Goal: Task Accomplishment & Management: Manage account settings

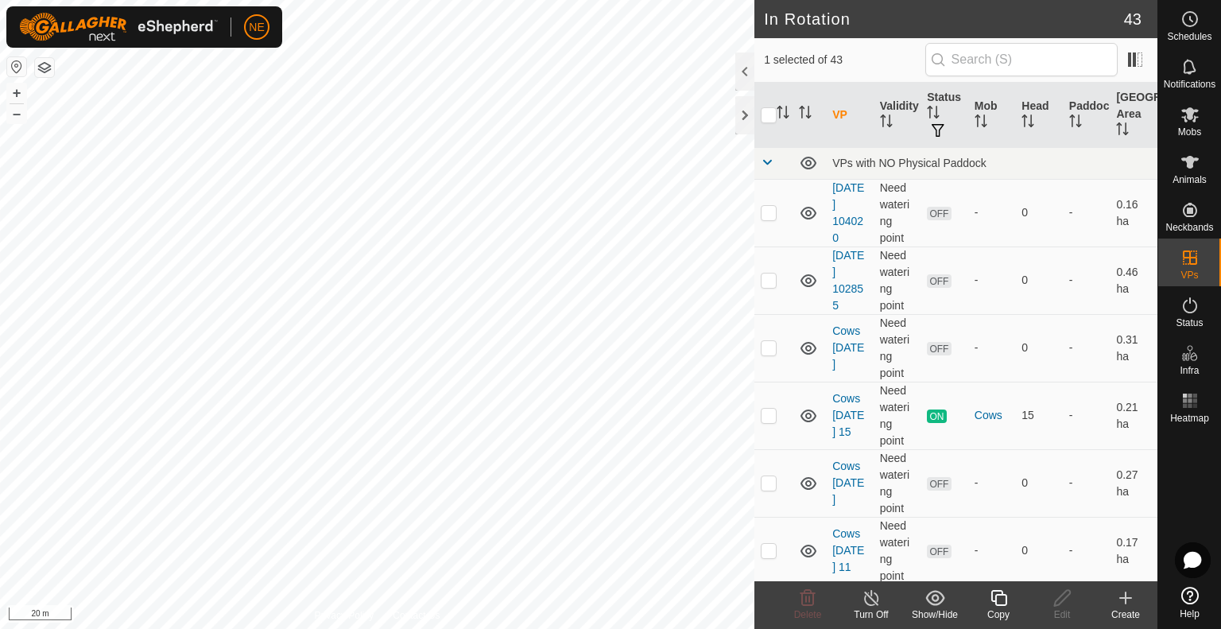
click at [1001, 600] on icon at bounding box center [999, 597] width 20 height 19
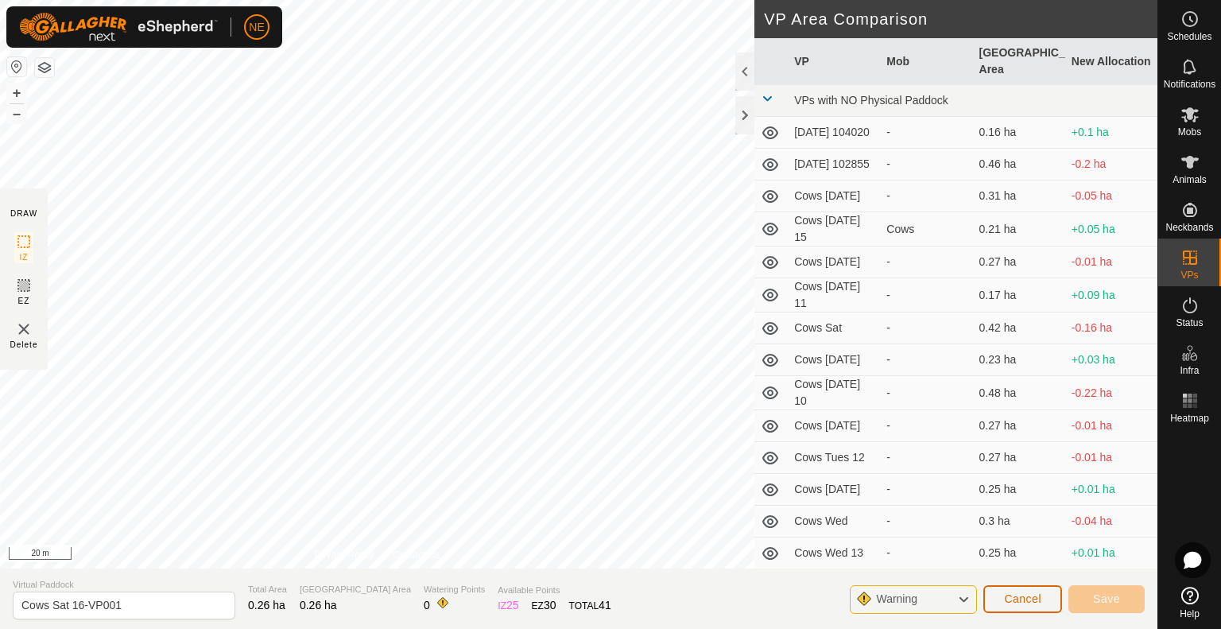
click at [1014, 597] on span "Cancel" at bounding box center [1022, 598] width 37 height 13
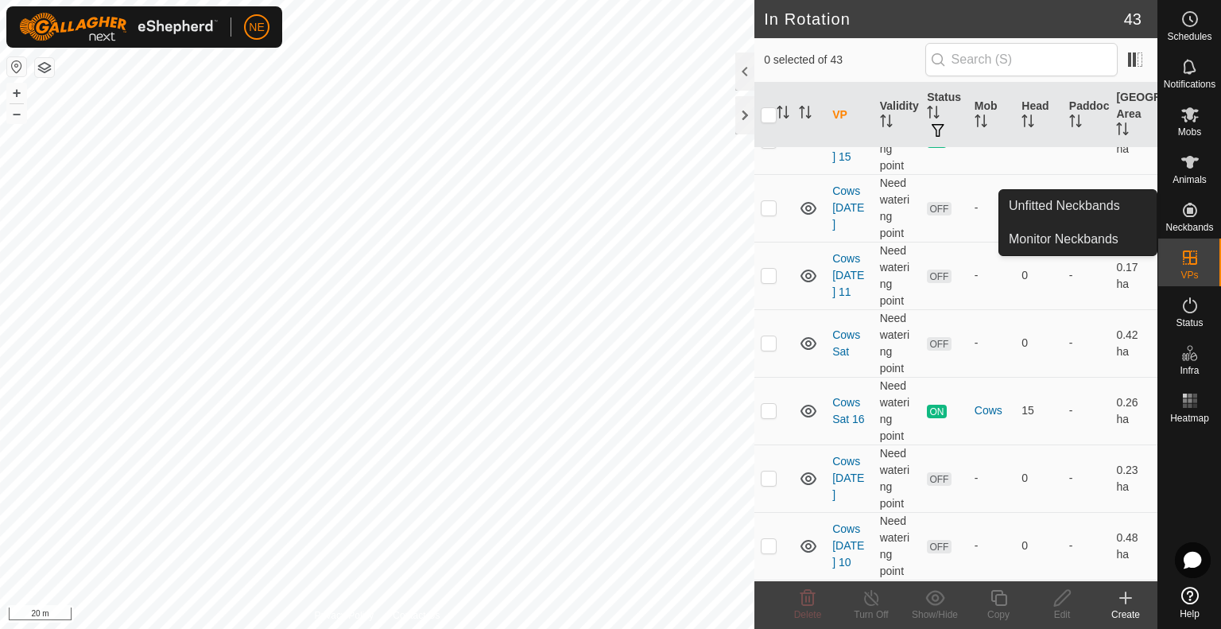
scroll to position [286, 0]
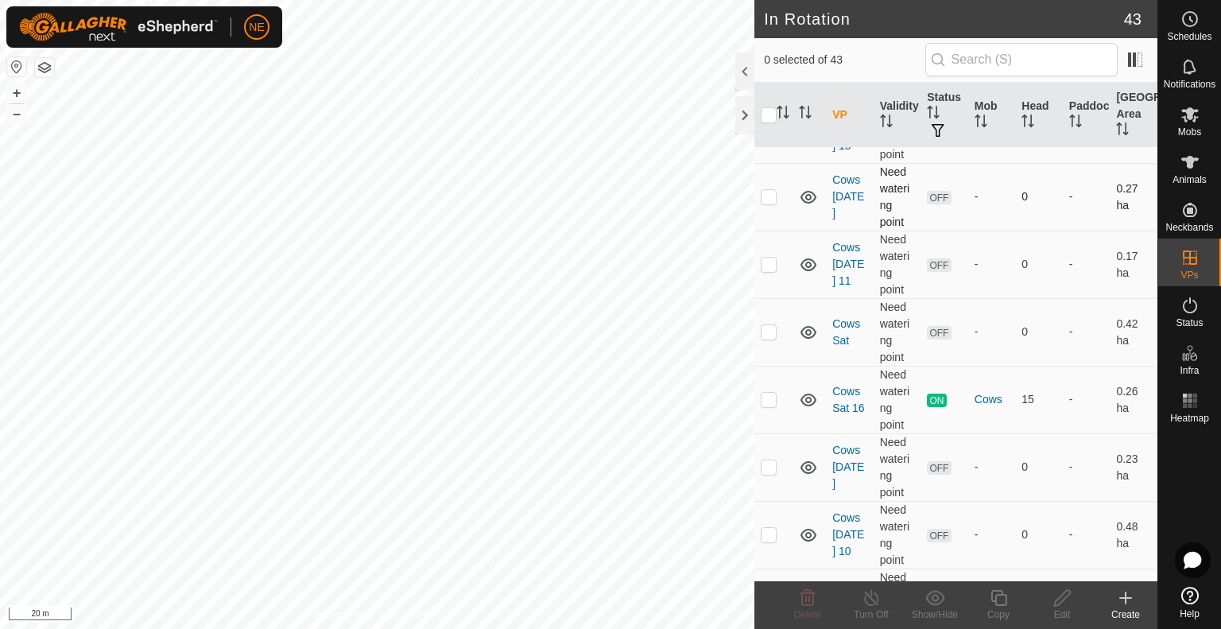
checkbox input "true"
click at [1002, 609] on div "Copy" at bounding box center [998, 614] width 64 height 14
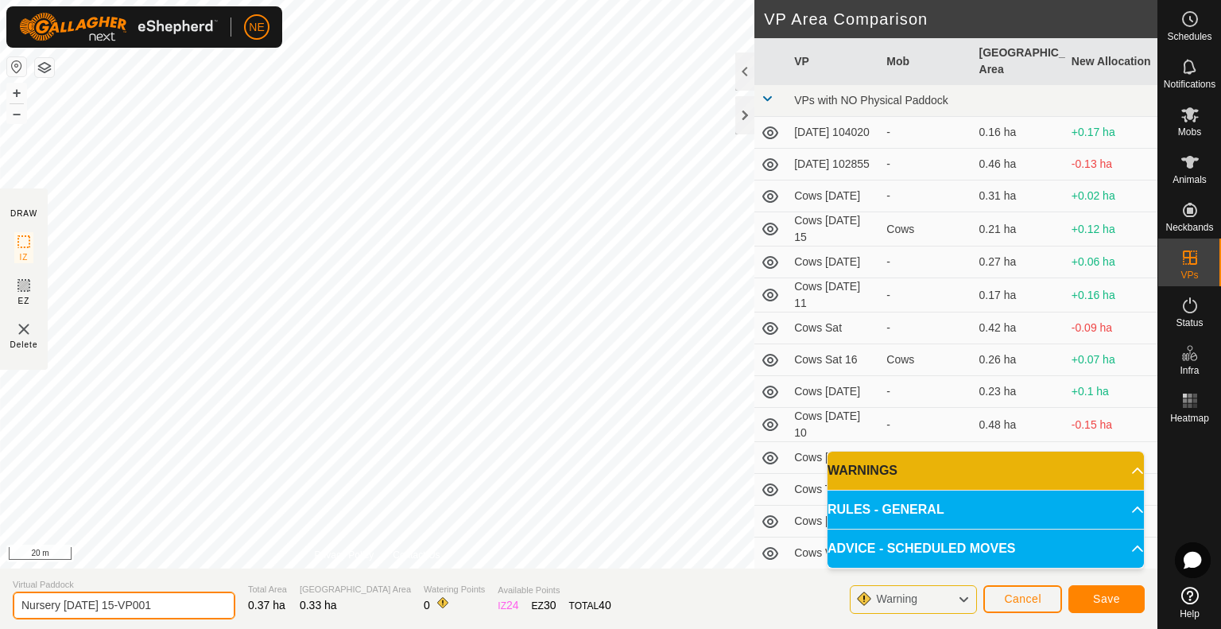
click at [168, 611] on input "Nursery Friday 15-VP001" at bounding box center [124, 605] width 222 height 28
type input "Nursery Sat 16"
click at [1097, 594] on span "Save" at bounding box center [1106, 598] width 27 height 13
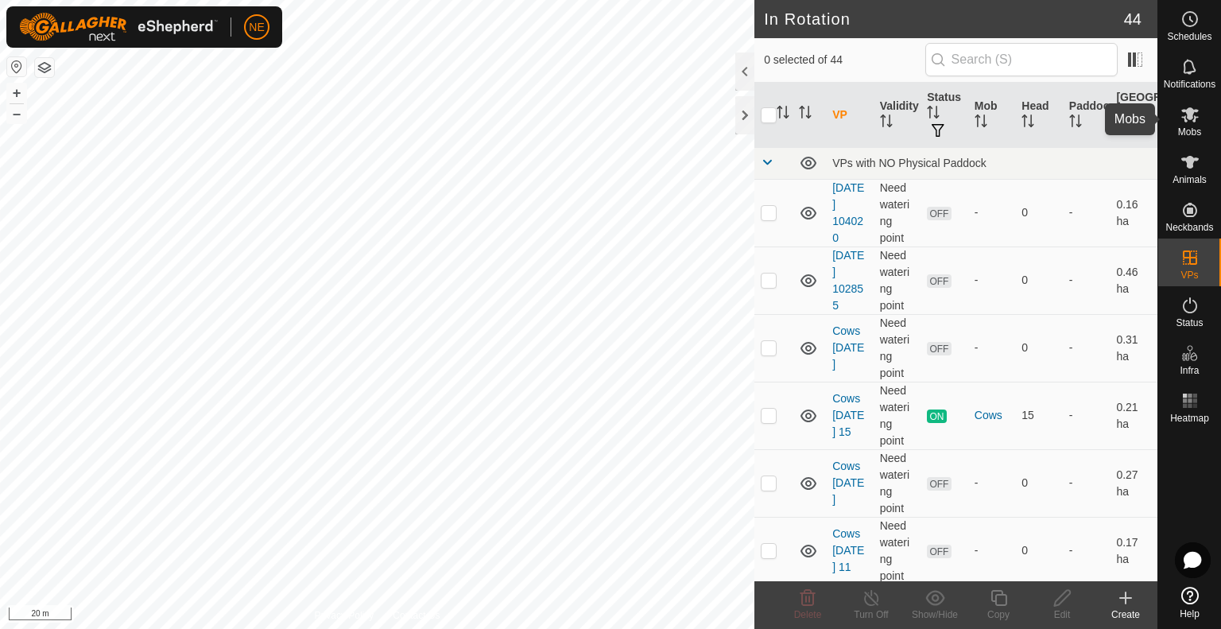
click at [1196, 114] on icon at bounding box center [1189, 114] width 19 height 19
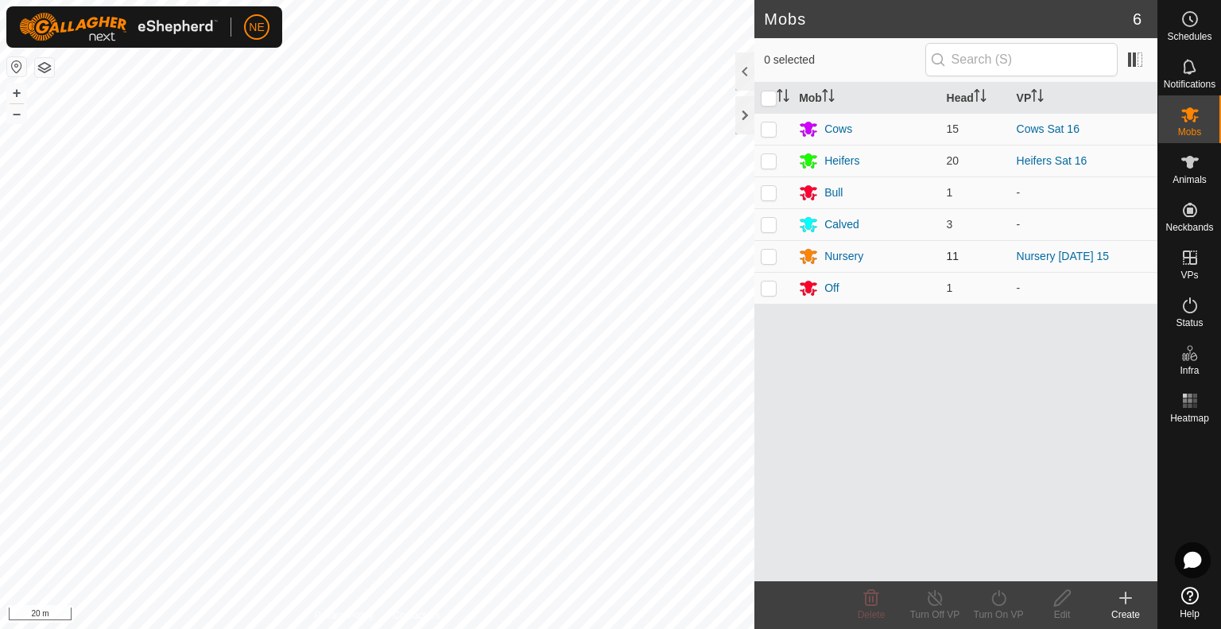
click at [764, 261] on p-checkbox at bounding box center [768, 256] width 16 height 13
checkbox input "true"
click at [1002, 601] on icon at bounding box center [999, 597] width 20 height 19
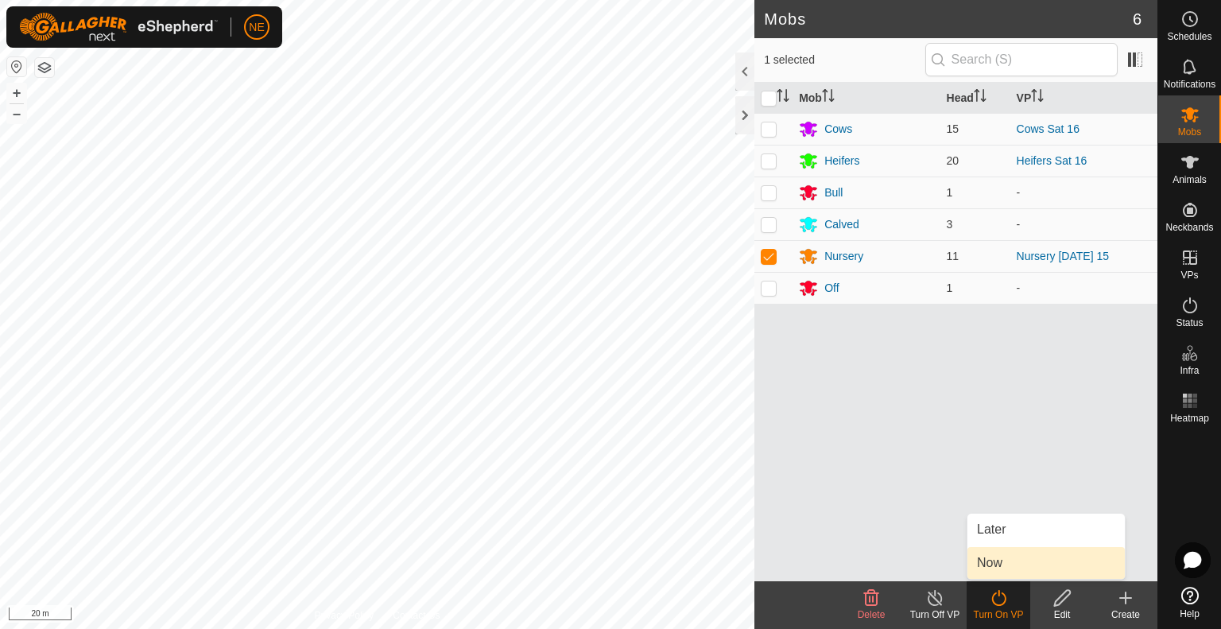
click at [1021, 565] on link "Now" at bounding box center [1045, 563] width 157 height 32
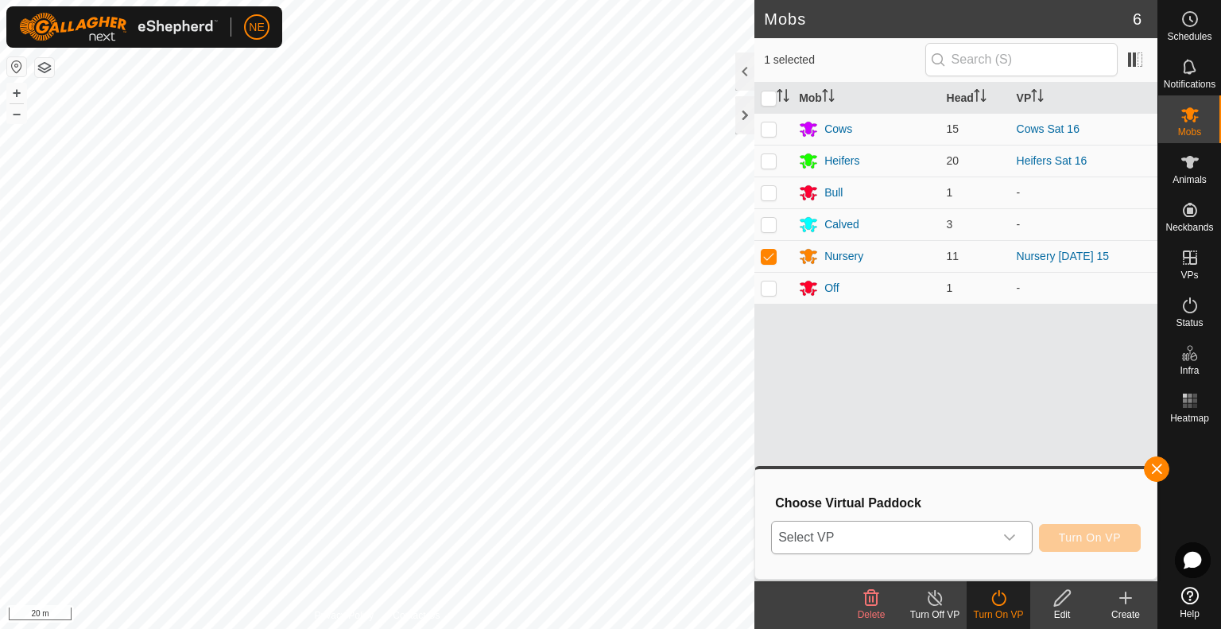
click at [1010, 540] on icon "dropdown trigger" at bounding box center [1009, 537] width 11 height 6
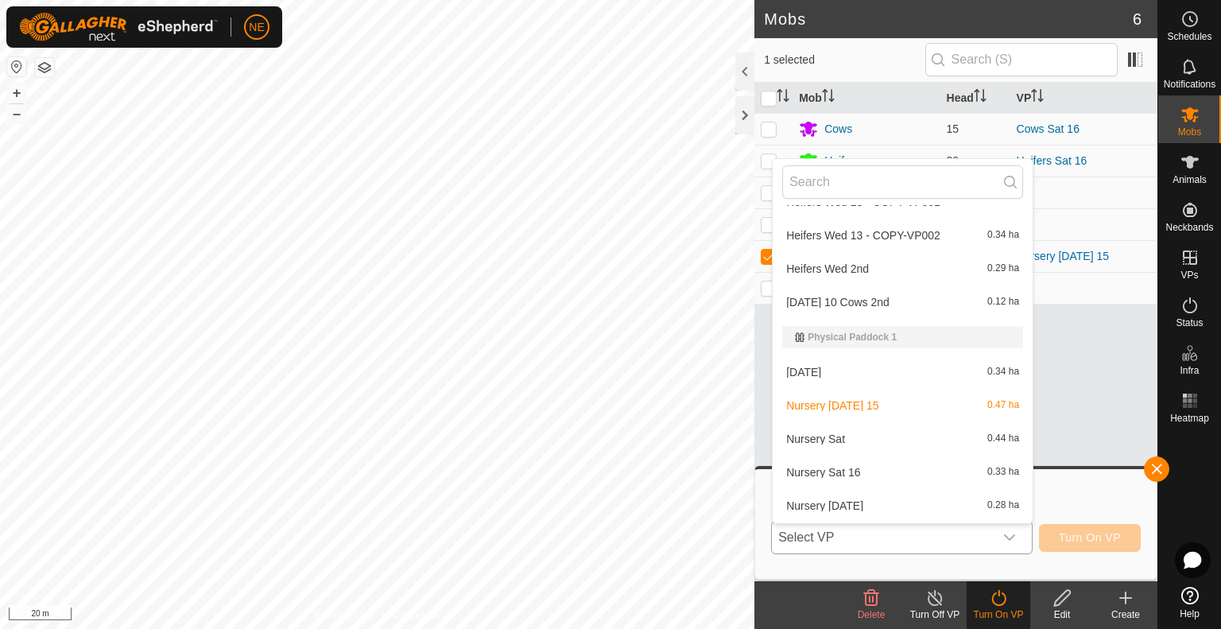
scroll to position [1059, 0]
click at [828, 466] on li "Nursery Sat 16 0.33 ha" at bounding box center [902, 470] width 260 height 32
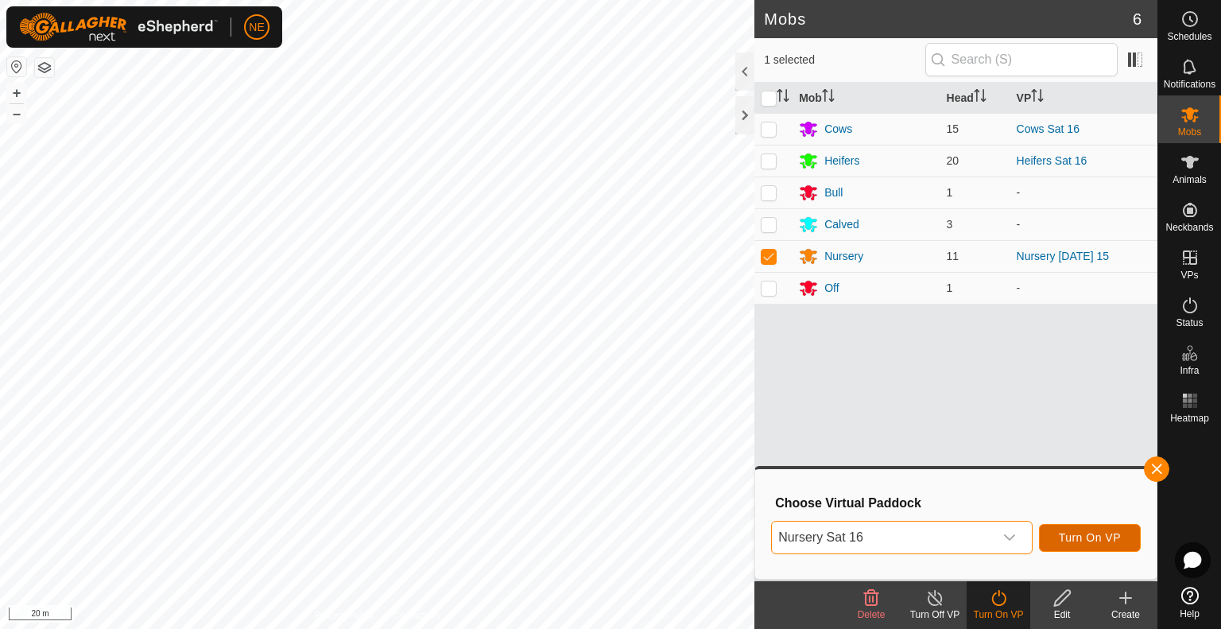
click at [1058, 547] on button "Turn On VP" at bounding box center [1090, 538] width 102 height 28
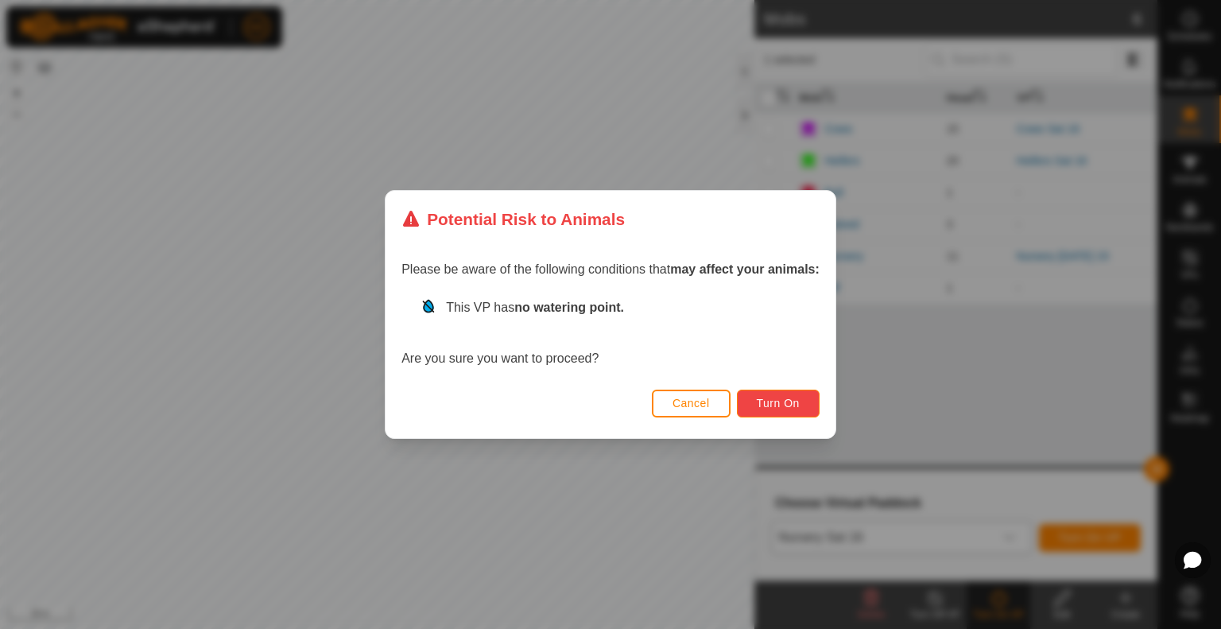
click at [778, 406] on span "Turn On" at bounding box center [777, 403] width 43 height 13
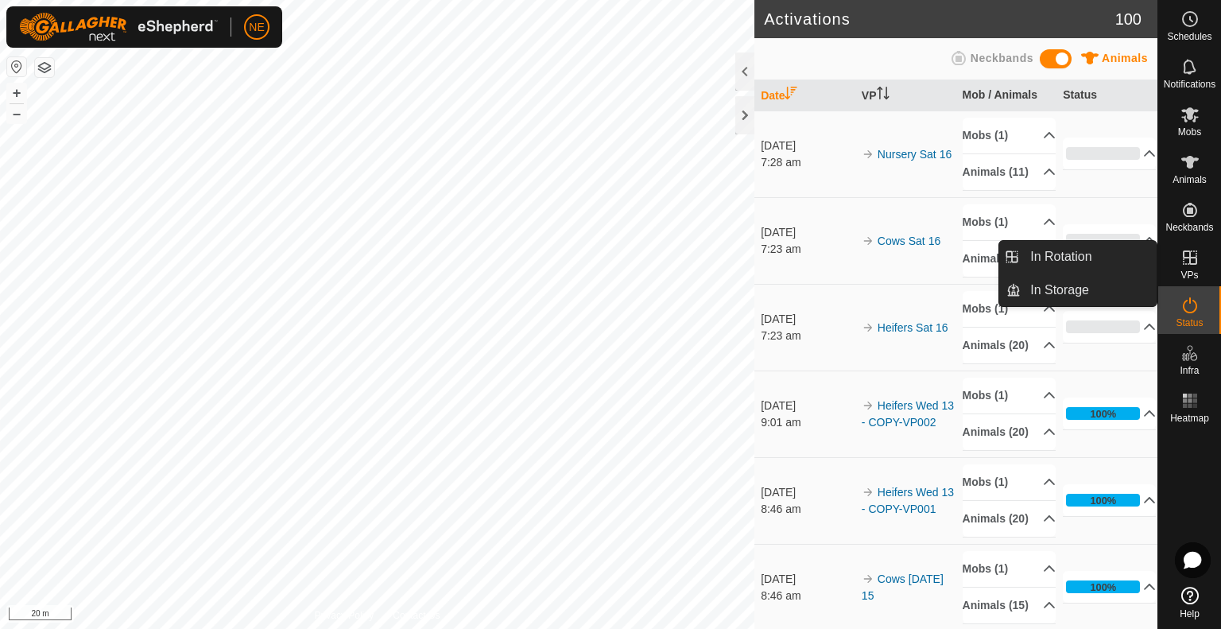
click at [1198, 264] on icon at bounding box center [1189, 257] width 19 height 19
click at [1113, 257] on link "In Rotation" at bounding box center [1088, 257] width 136 height 32
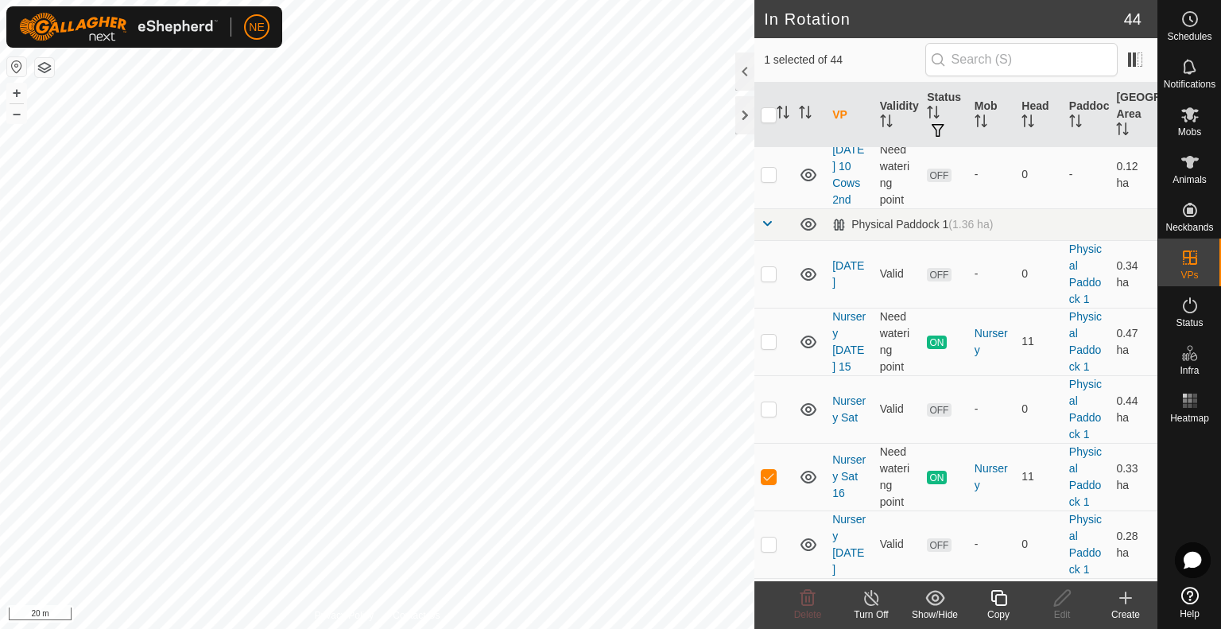
scroll to position [2342, 0]
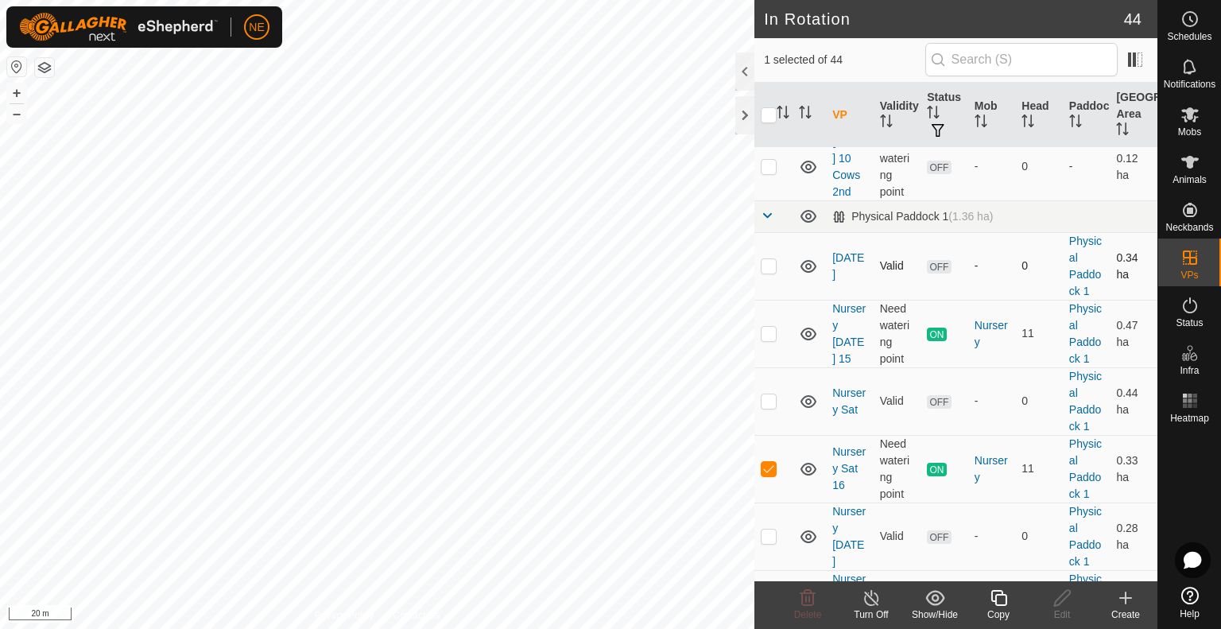
click at [776, 272] on p-checkbox at bounding box center [768, 265] width 16 height 13
checkbox input "true"
click at [760, 407] on p-checkbox at bounding box center [768, 400] width 16 height 13
checkbox input "true"
click at [763, 474] on p-checkbox at bounding box center [768, 468] width 16 height 13
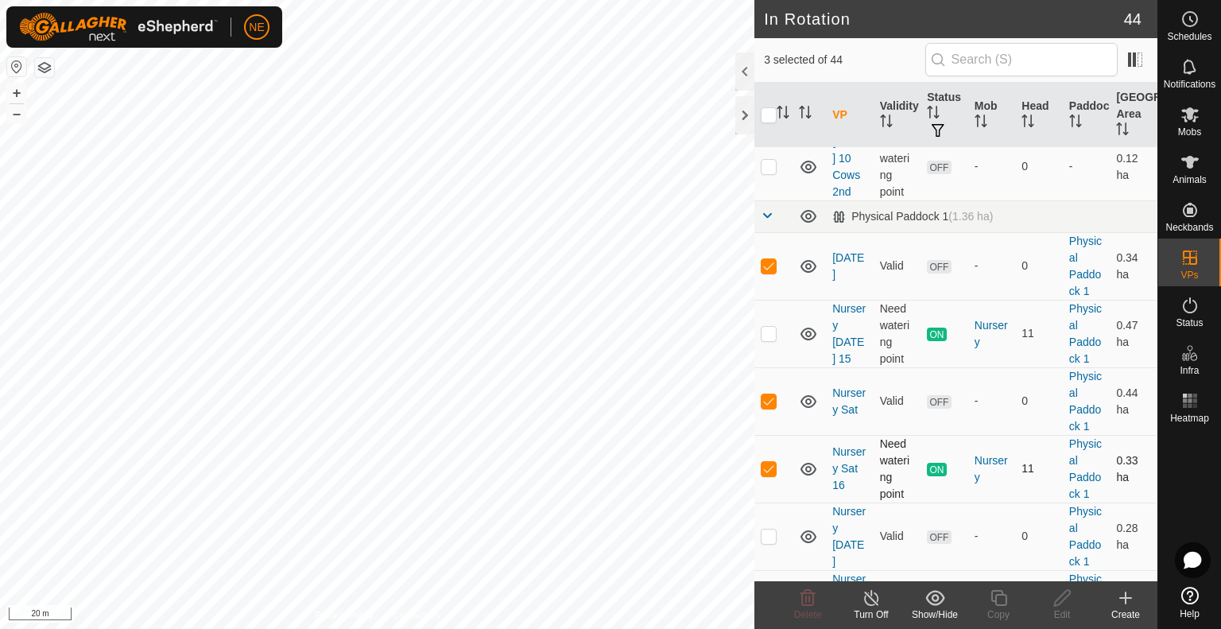
checkbox input "false"
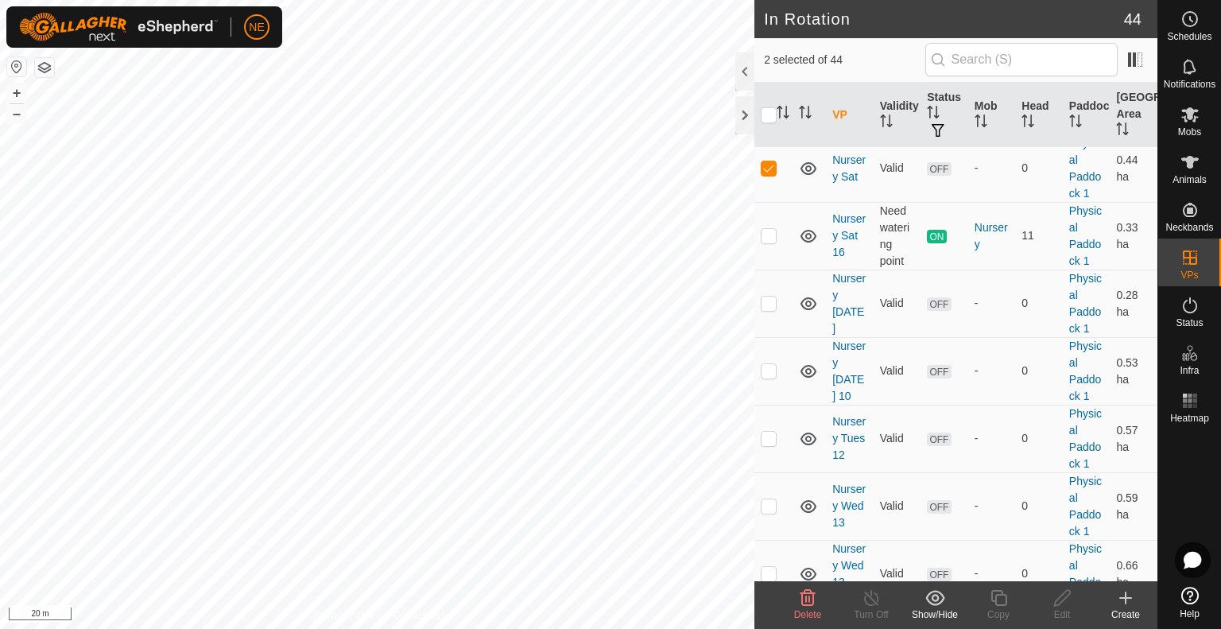
scroll to position [2606, 0]
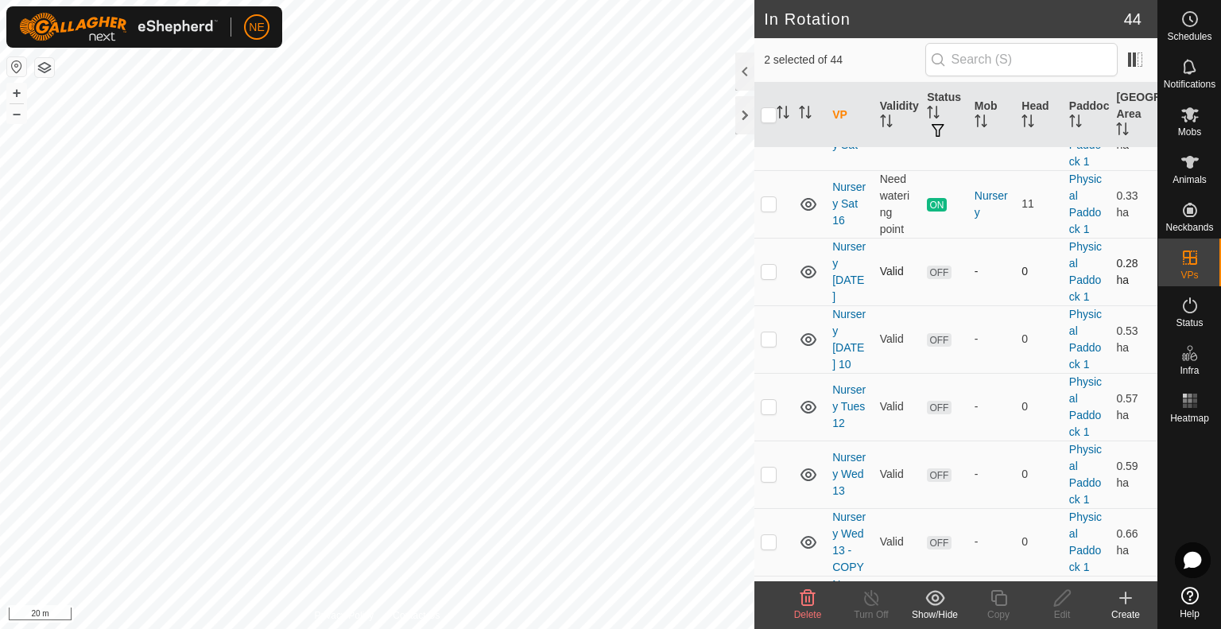
click at [768, 277] on p-checkbox at bounding box center [768, 271] width 16 height 13
checkbox input "true"
click at [770, 345] on p-checkbox at bounding box center [768, 338] width 16 height 13
checkbox input "true"
click at [769, 412] on p-checkbox at bounding box center [768, 406] width 16 height 13
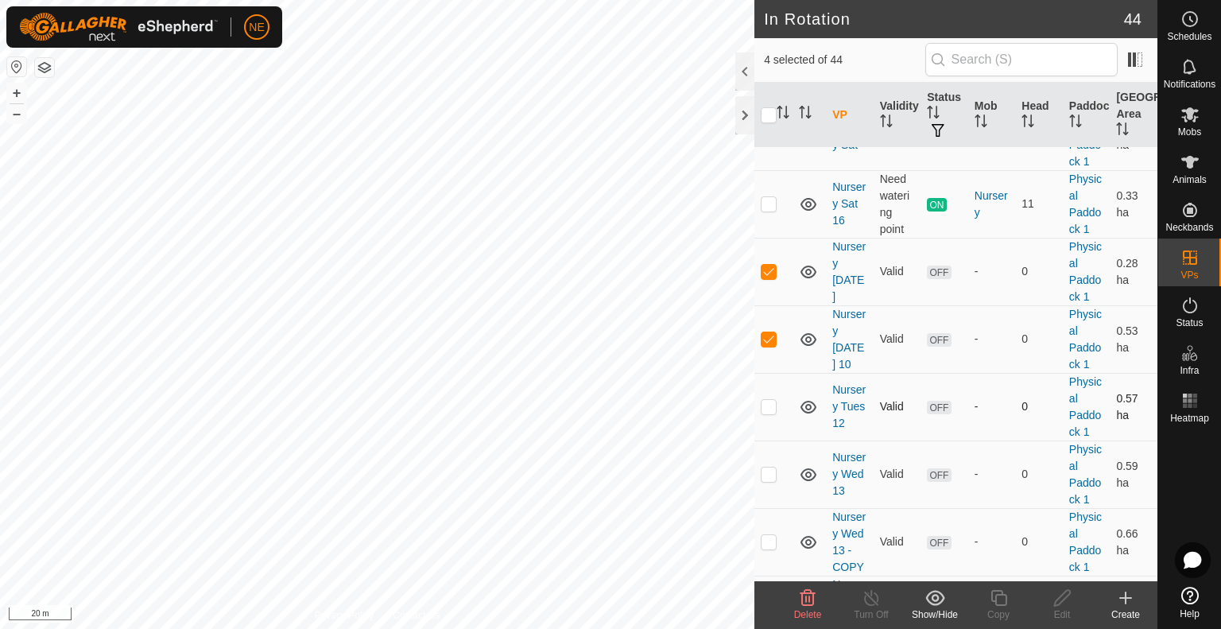
checkbox input "true"
click at [766, 480] on p-checkbox at bounding box center [768, 473] width 16 height 13
checkbox input "true"
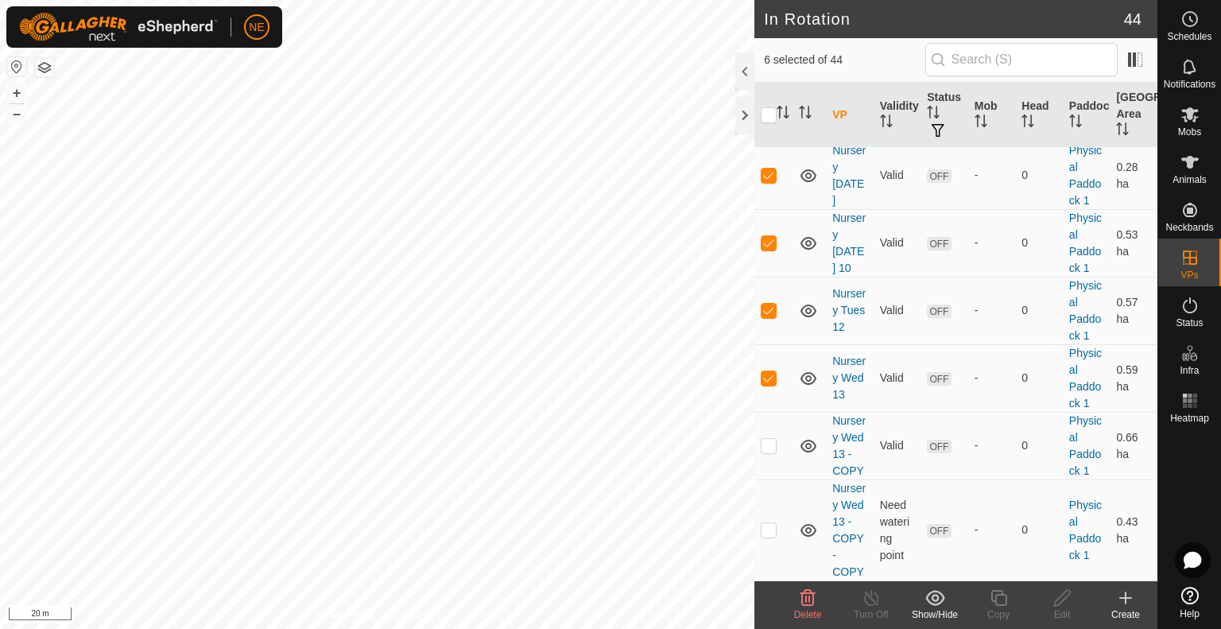
scroll to position [2794, 0]
click at [767, 439] on p-checkbox at bounding box center [768, 445] width 16 height 13
checkbox input "true"
click at [765, 523] on p-checkbox at bounding box center [768, 529] width 16 height 13
checkbox input "true"
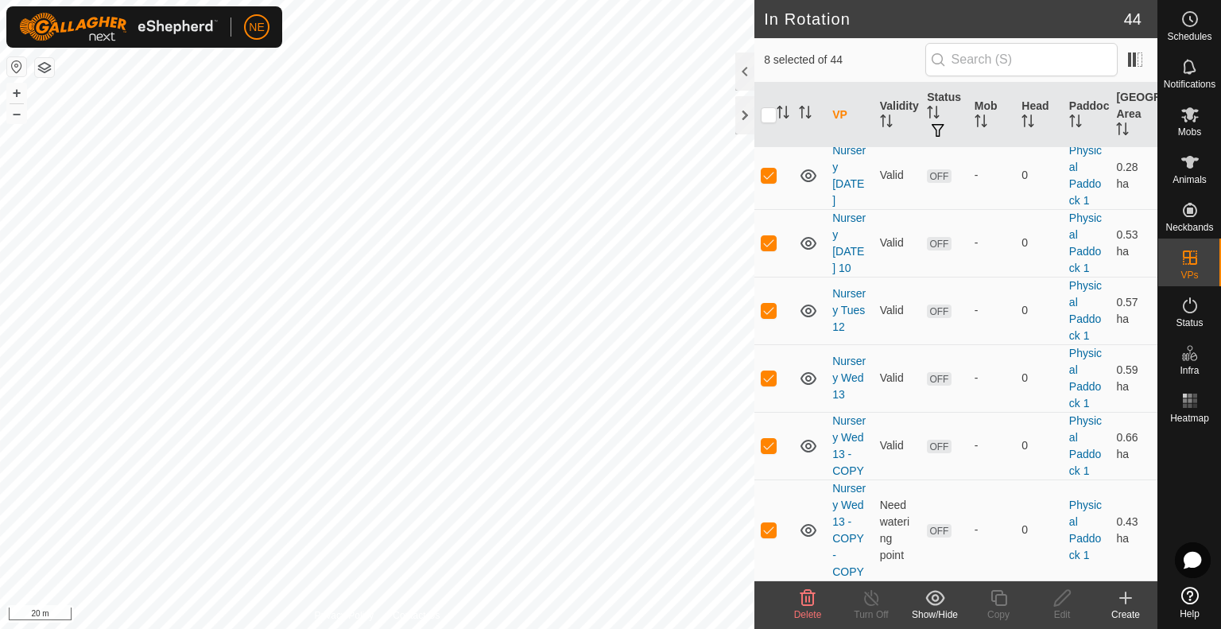
click at [815, 602] on icon at bounding box center [807, 597] width 19 height 19
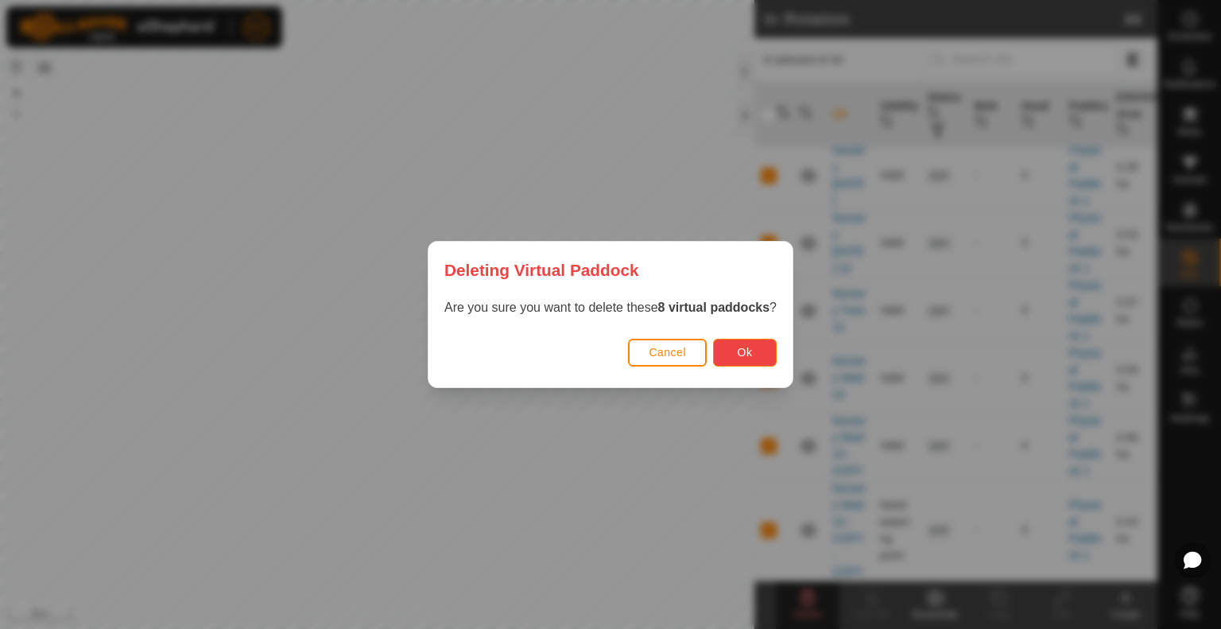
click at [756, 351] on button "Ok" at bounding box center [745, 353] width 64 height 28
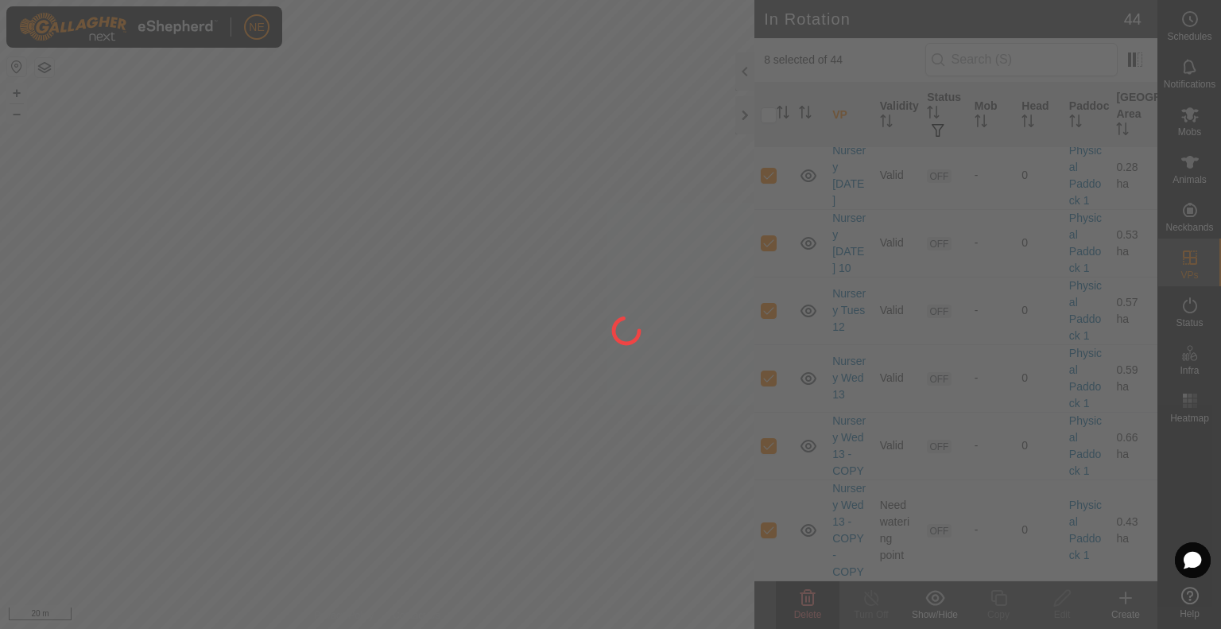
checkbox input "false"
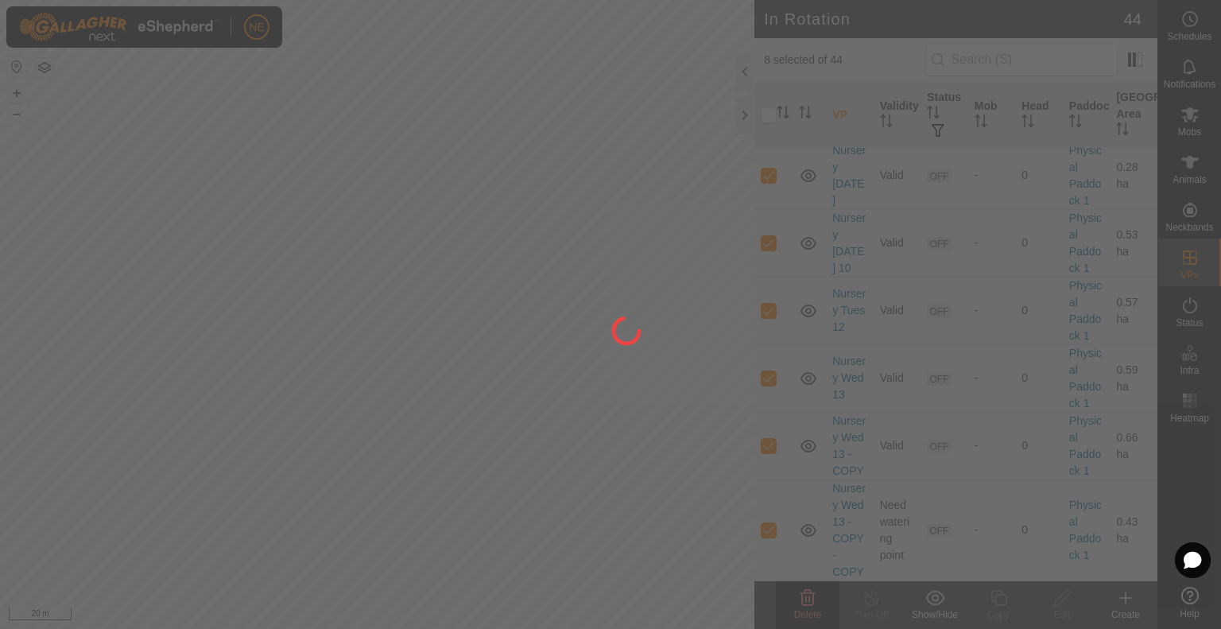
checkbox input "false"
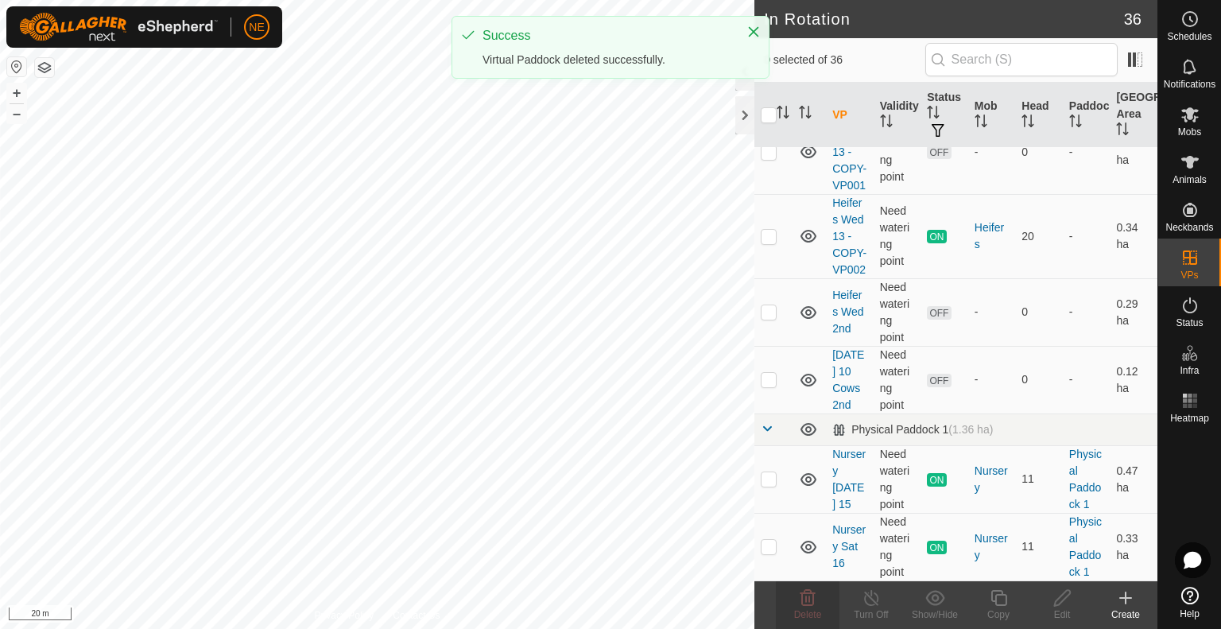
scroll to position [0, 0]
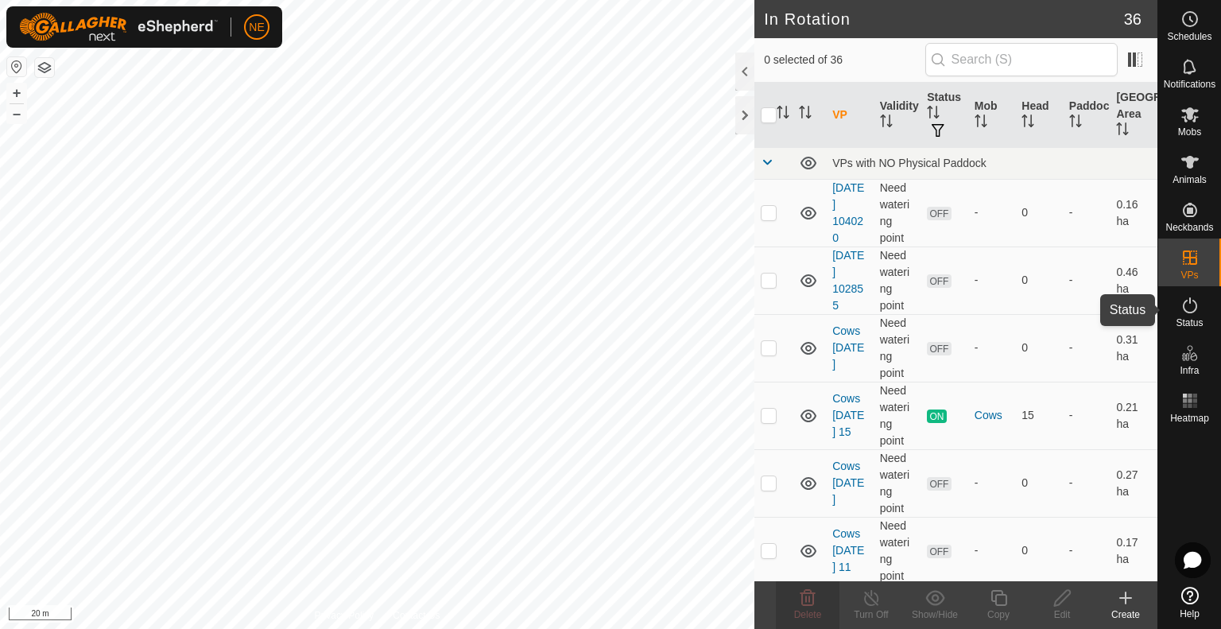
click at [1176, 315] on es-activation-svg-icon at bounding box center [1189, 304] width 29 height 25
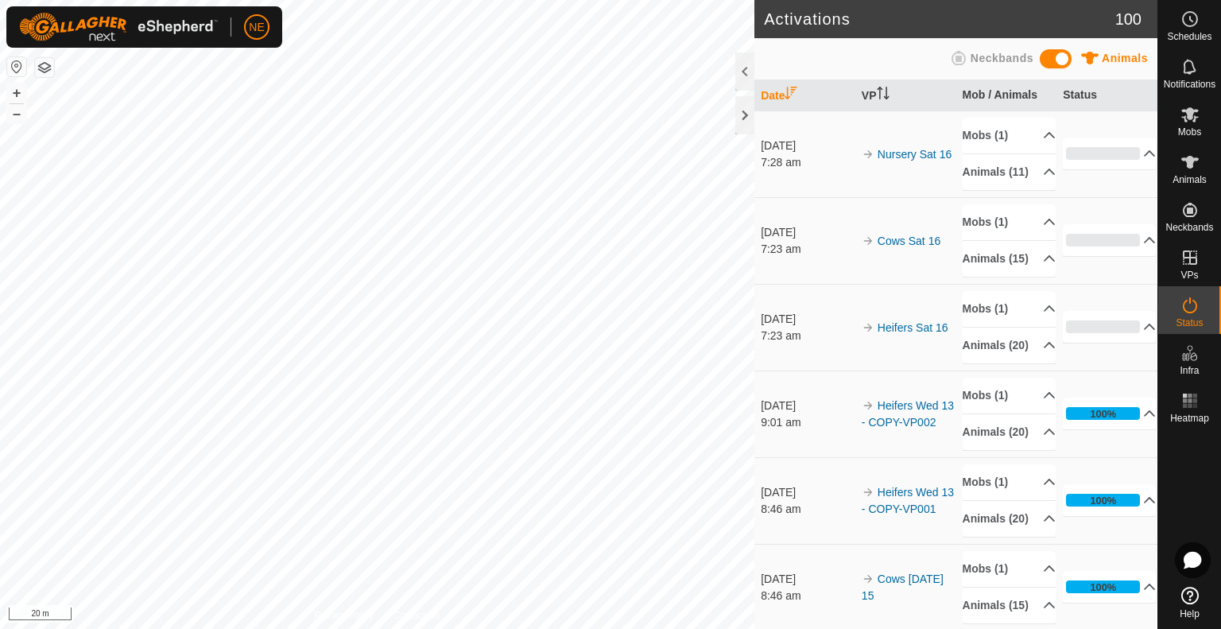
click at [686, 0] on html "NE Schedules Notifications Mobs Animals Neckbands VPs Status Infra Heatmap Help…" at bounding box center [610, 314] width 1221 height 629
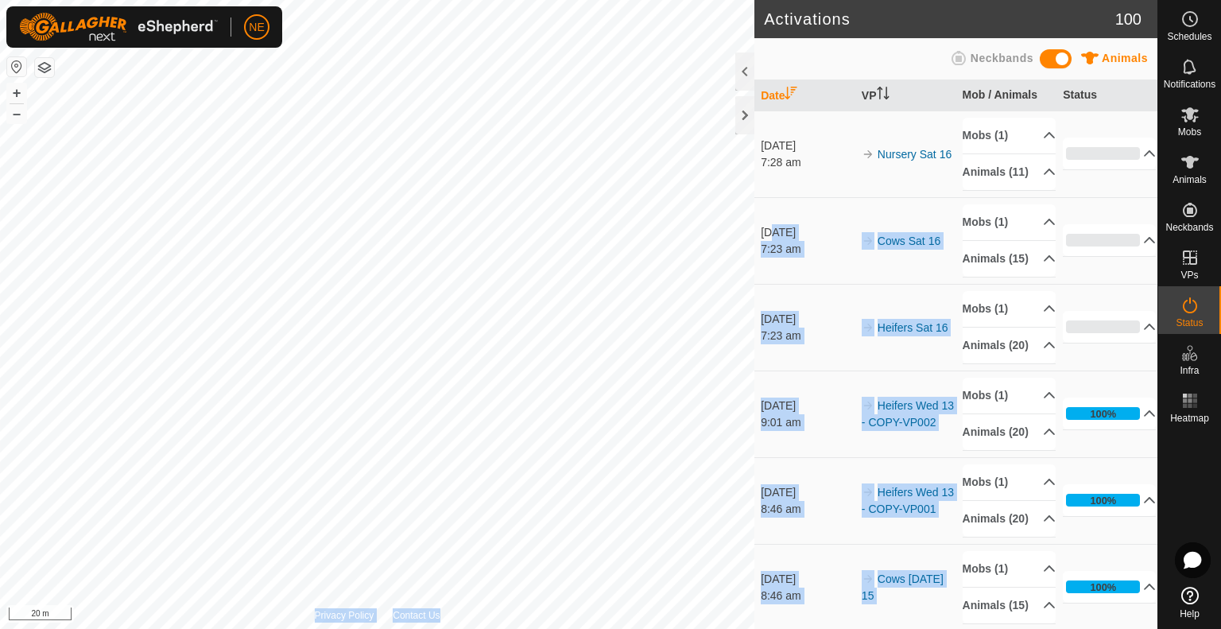
click at [441, 28] on div "Activations 100 Animals Neckbands Date VP Mob / Animals Status 16 Aug 2025 7:28…" at bounding box center [578, 314] width 1157 height 629
drag, startPoint x: 772, startPoint y: 219, endPoint x: 274, endPoint y: 17, distance: 537.1
click at [274, 17] on div "NE Schedules Notifications Mobs Animals Neckbands VPs Status Infra Heatmap Help…" at bounding box center [610, 314] width 1221 height 629
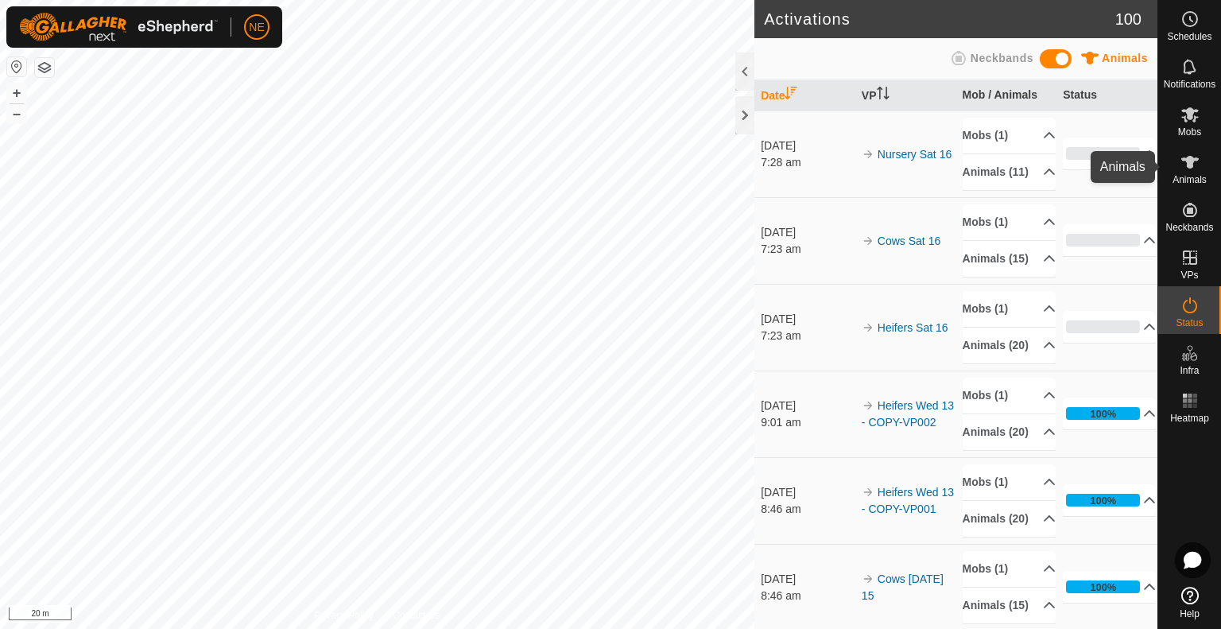
click at [1188, 172] on es-animals-svg-icon at bounding box center [1189, 161] width 29 height 25
